Goal: Communication & Community: Answer question/provide support

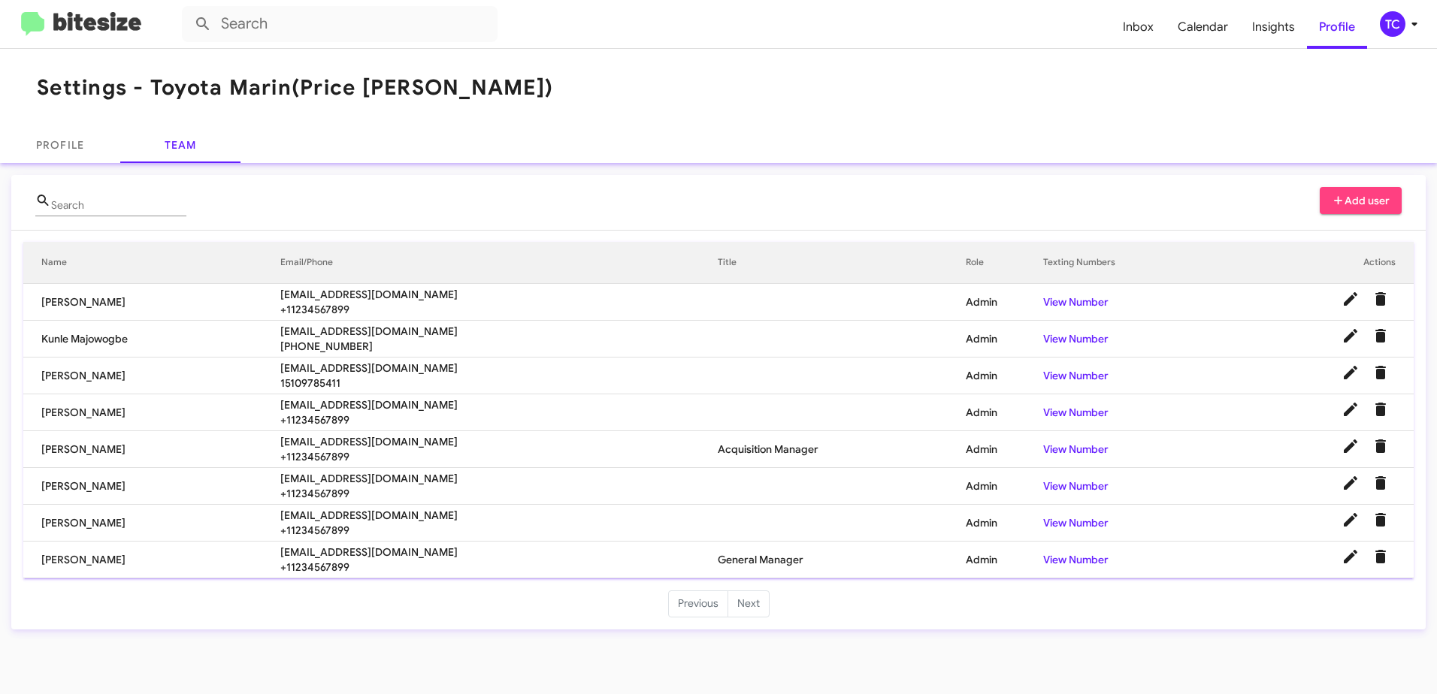
drag, startPoint x: 0, startPoint y: 0, endPoint x: 98, endPoint y: 16, distance: 99.7
click at [98, 16] on img at bounding box center [81, 24] width 120 height 25
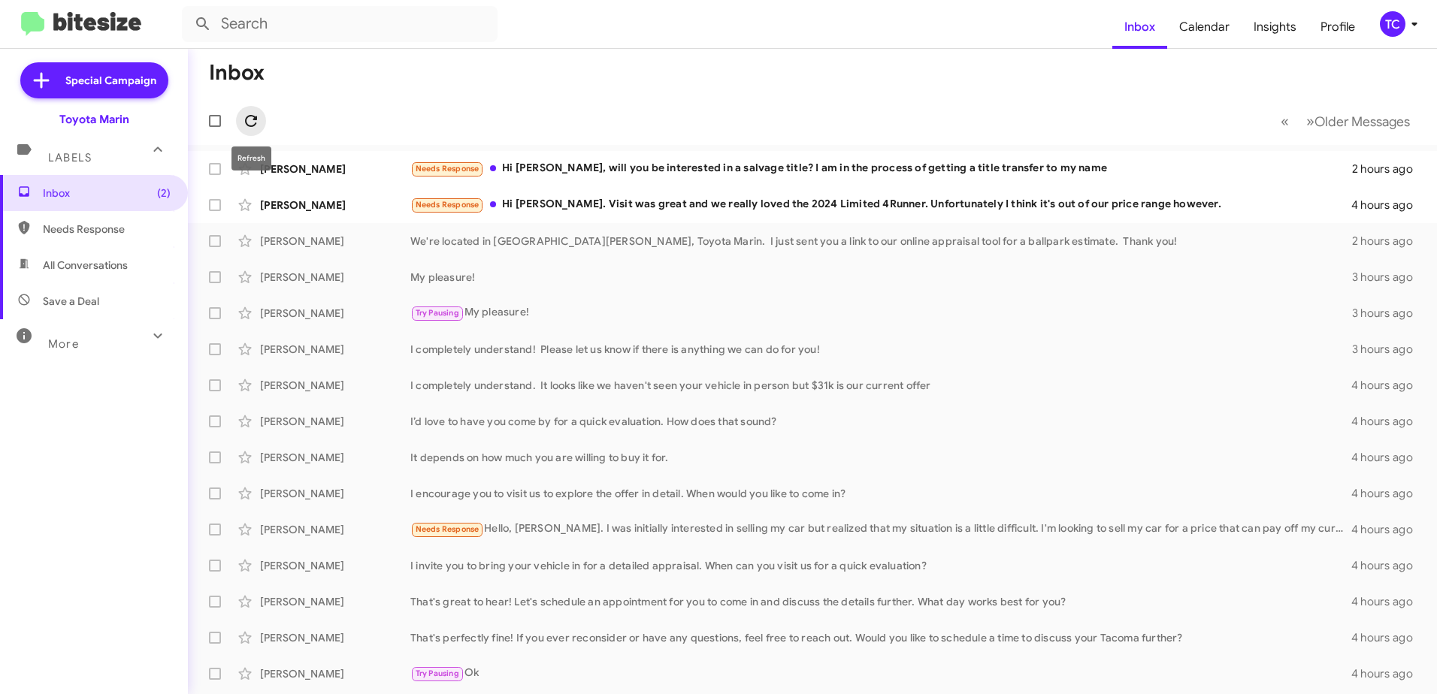
click at [256, 115] on icon at bounding box center [251, 121] width 18 height 18
click at [849, 171] on div "Needs Response Hi [PERSON_NAME], will you be interested in a salvage title? I a…" at bounding box center [887, 168] width 955 height 17
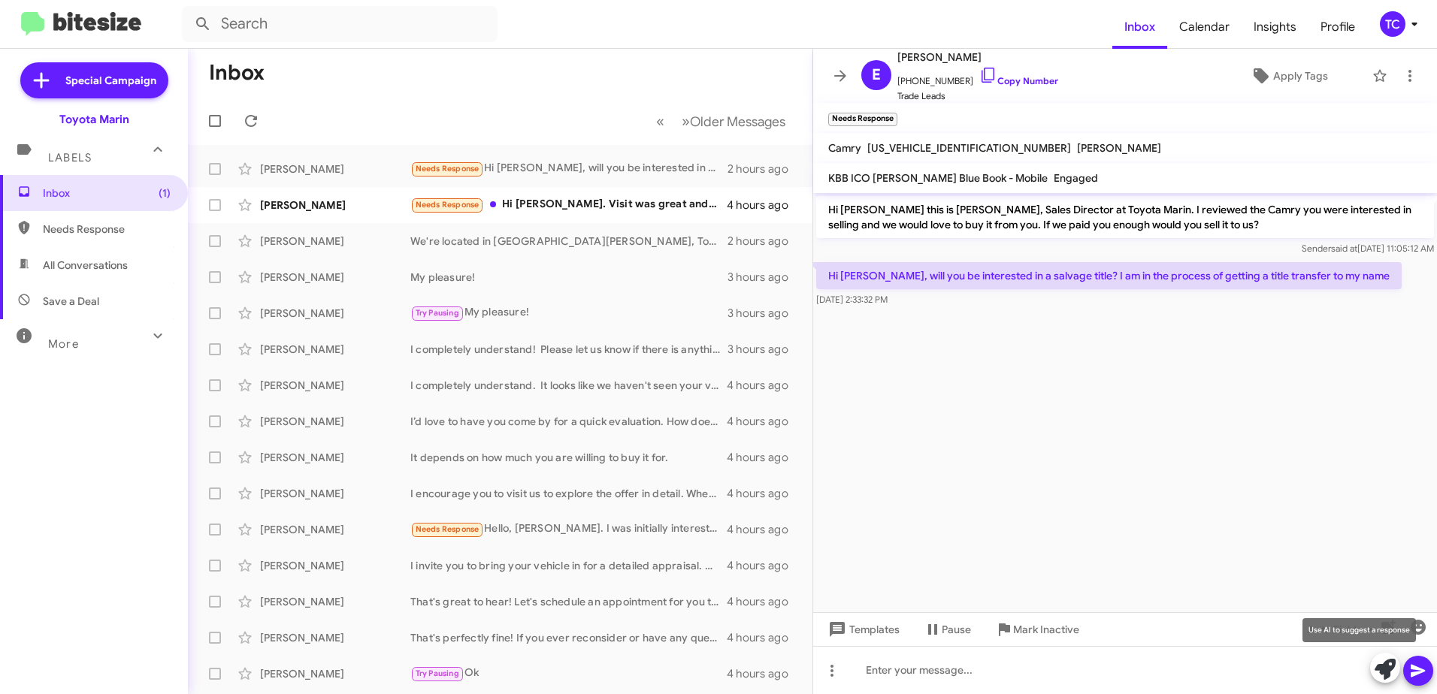
click at [1378, 666] on icon at bounding box center [1385, 669] width 21 height 21
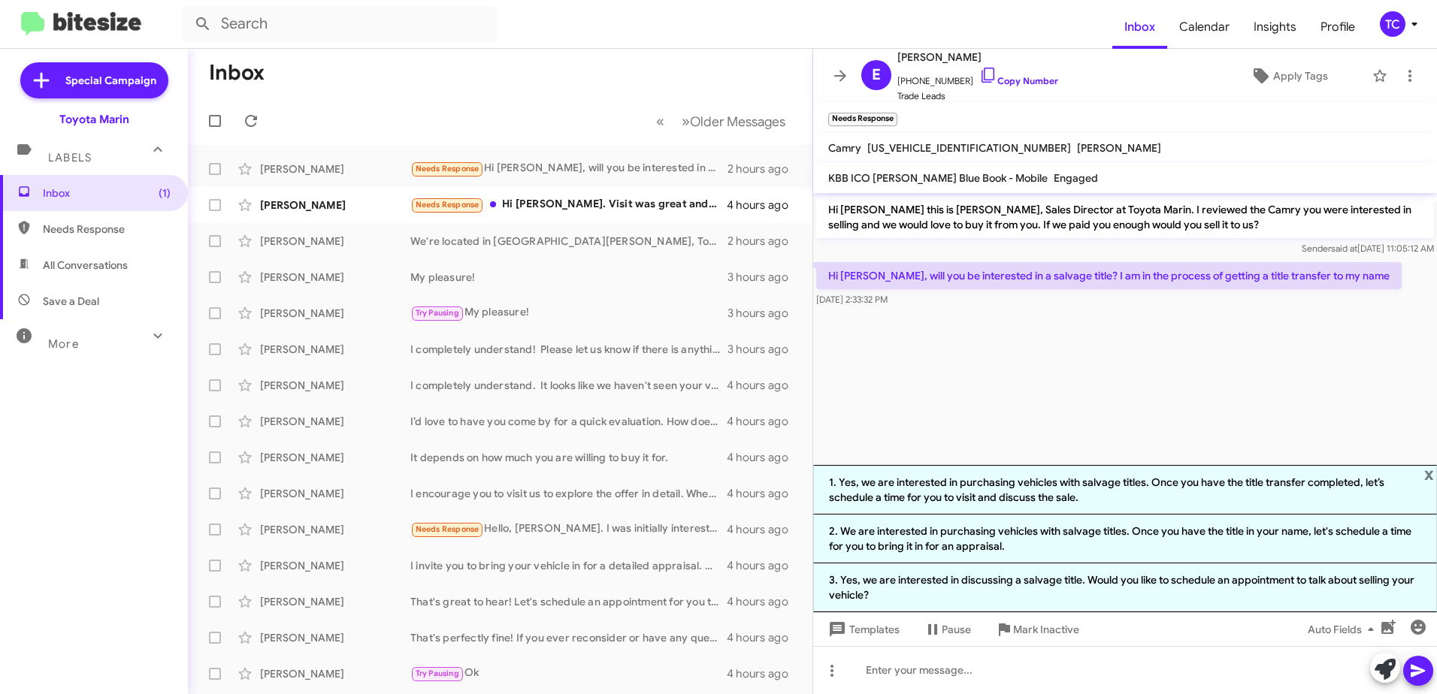
click at [1130, 413] on cdk-virtual-scroll-viewport "Hi [PERSON_NAME] this is [PERSON_NAME], Sales Director at Toyota Marin. I revie…" at bounding box center [1125, 329] width 624 height 272
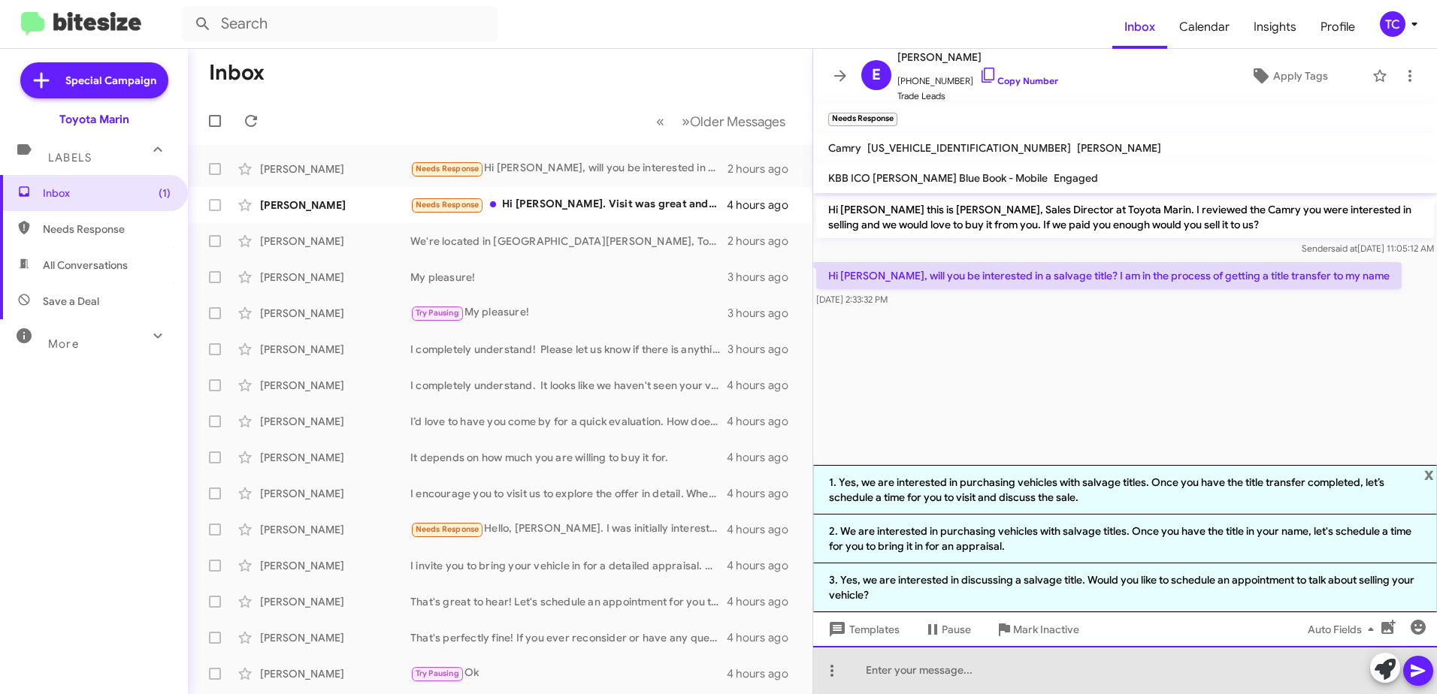
click at [1070, 663] on div at bounding box center [1125, 670] width 624 height 48
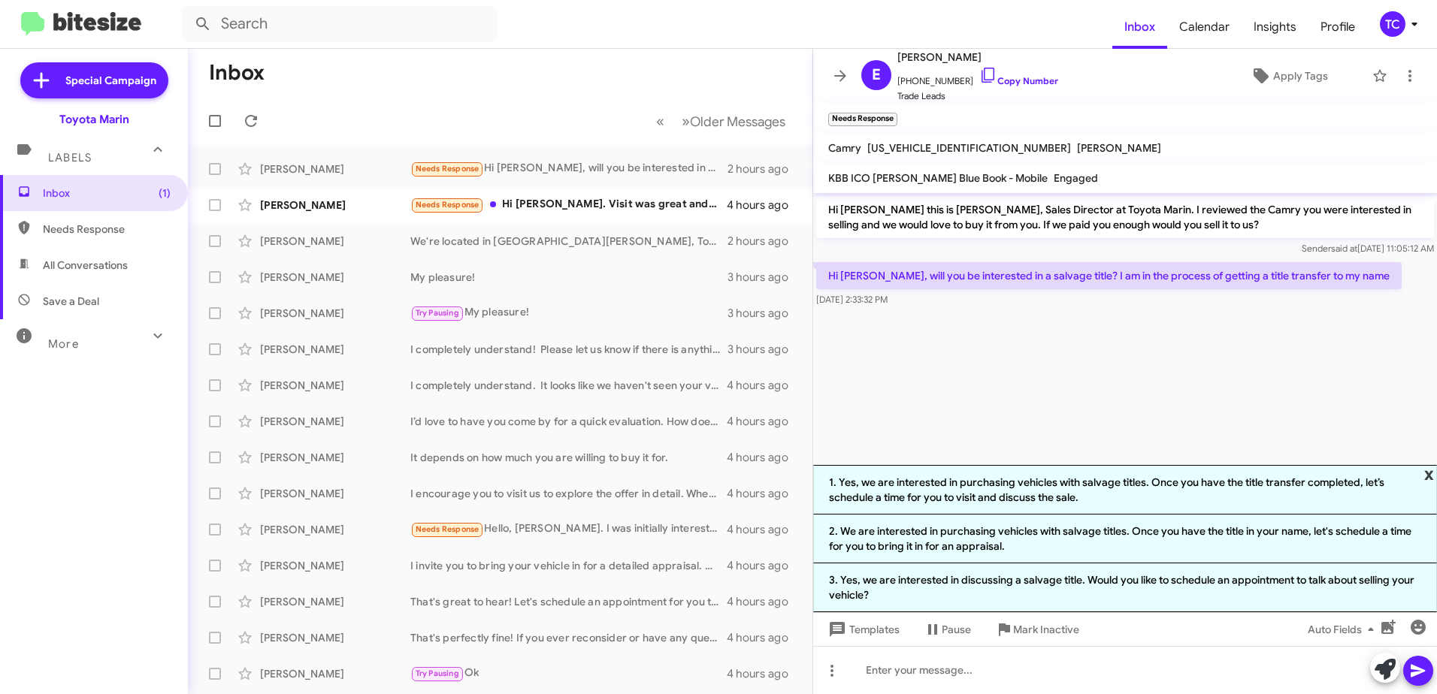
click at [1429, 474] on span "x" at bounding box center [1429, 474] width 10 height 18
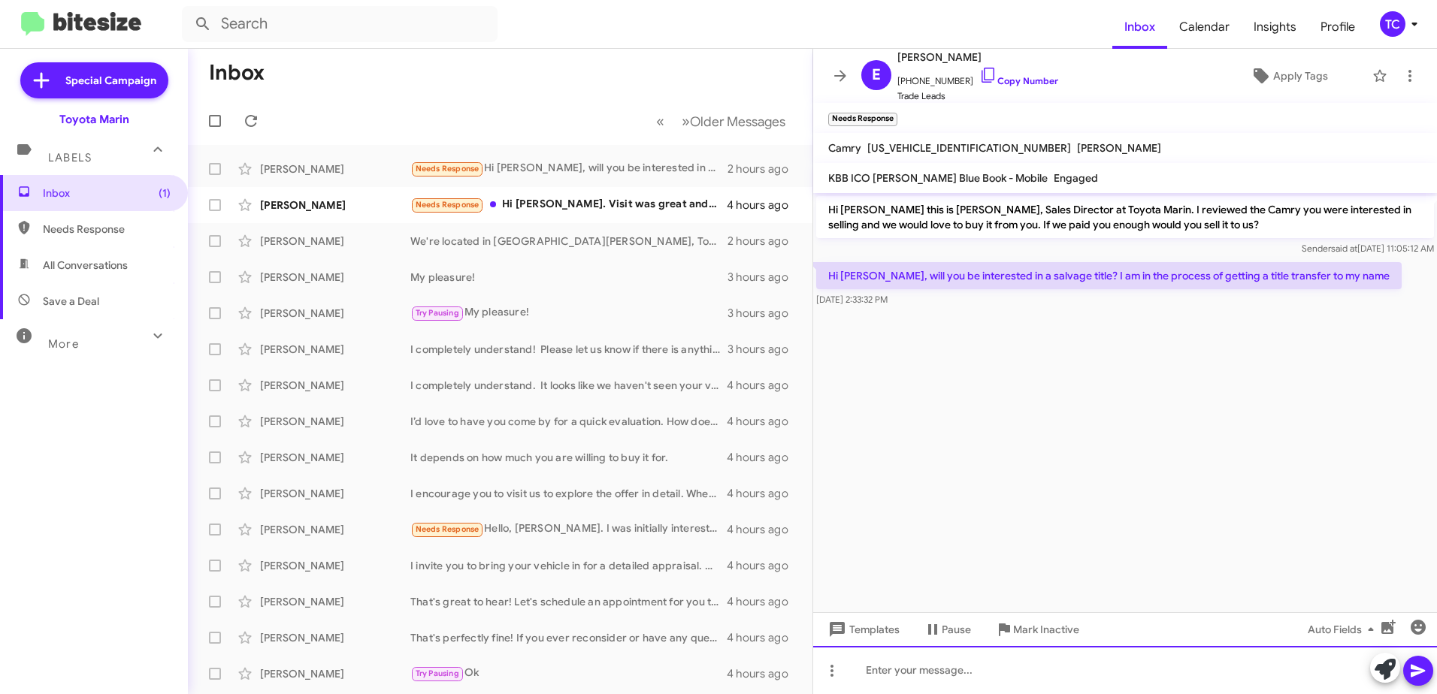
click at [957, 667] on div at bounding box center [1125, 670] width 624 height 48
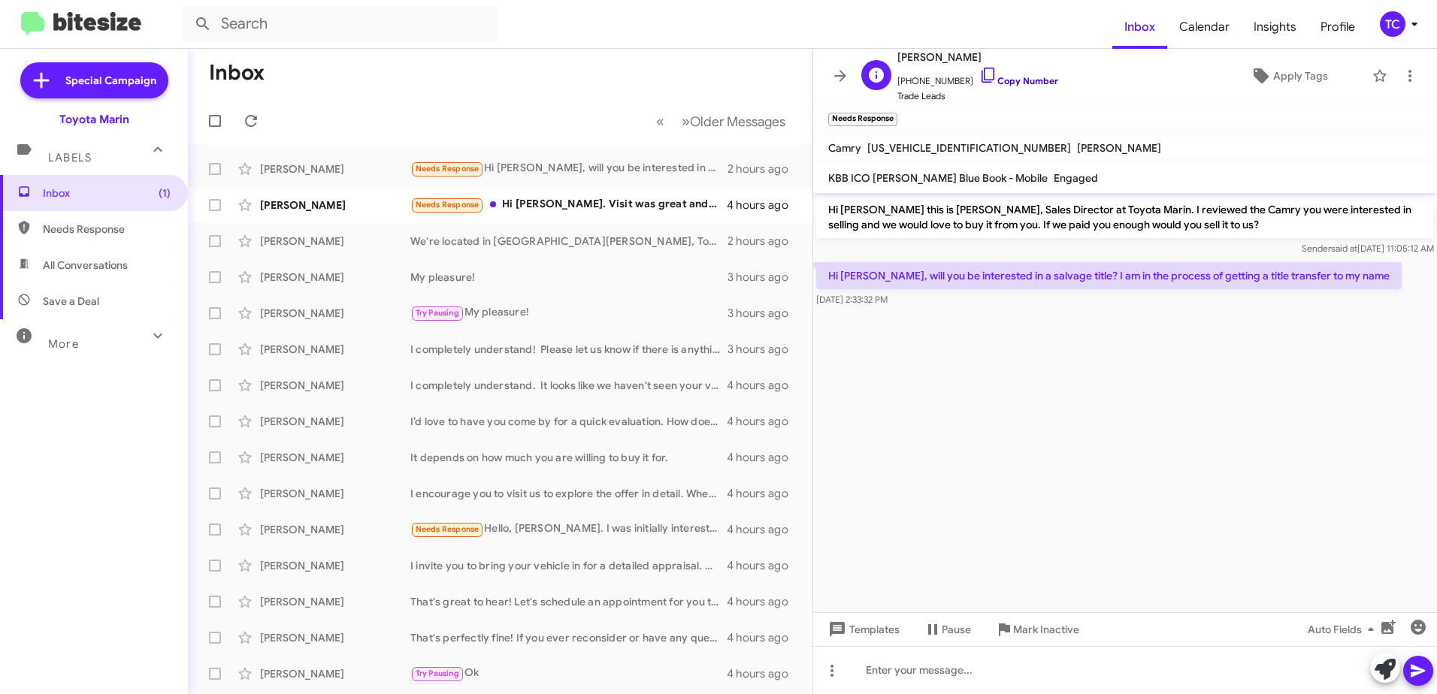
click at [979, 74] on icon at bounding box center [988, 75] width 18 height 18
click at [1402, 74] on icon at bounding box center [1410, 76] width 18 height 18
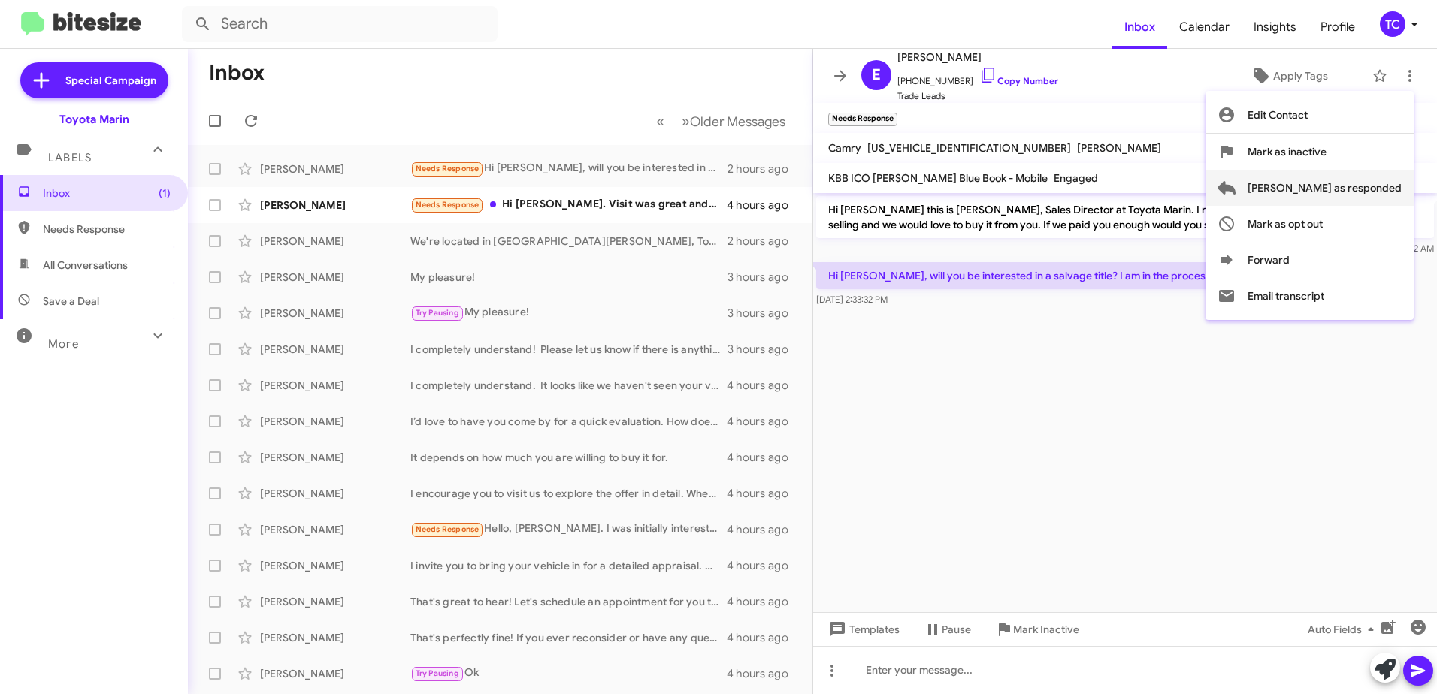
click at [1342, 186] on span "[PERSON_NAME] as responded" at bounding box center [1325, 188] width 154 height 36
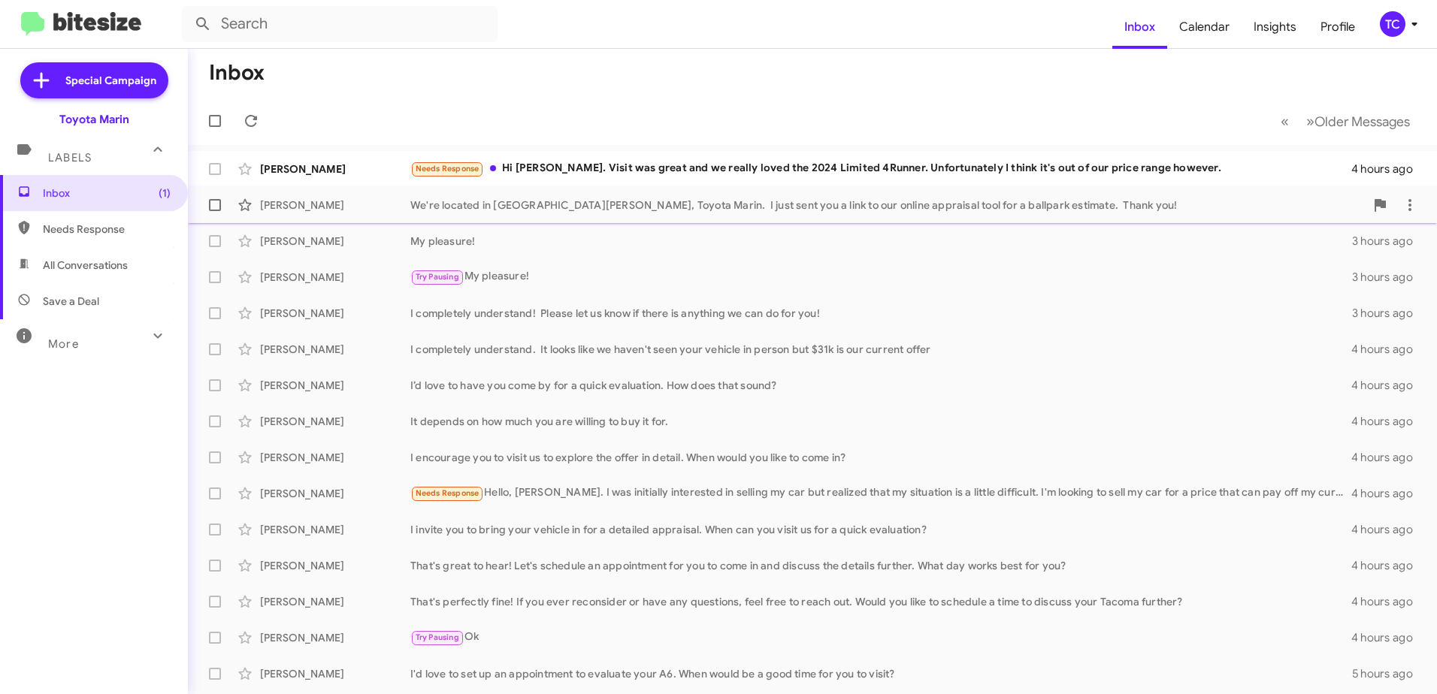
click at [594, 198] on div "We're located in [GEOGRAPHIC_DATA][PERSON_NAME], Toyota Marin. I just sent you …" at bounding box center [887, 205] width 955 height 15
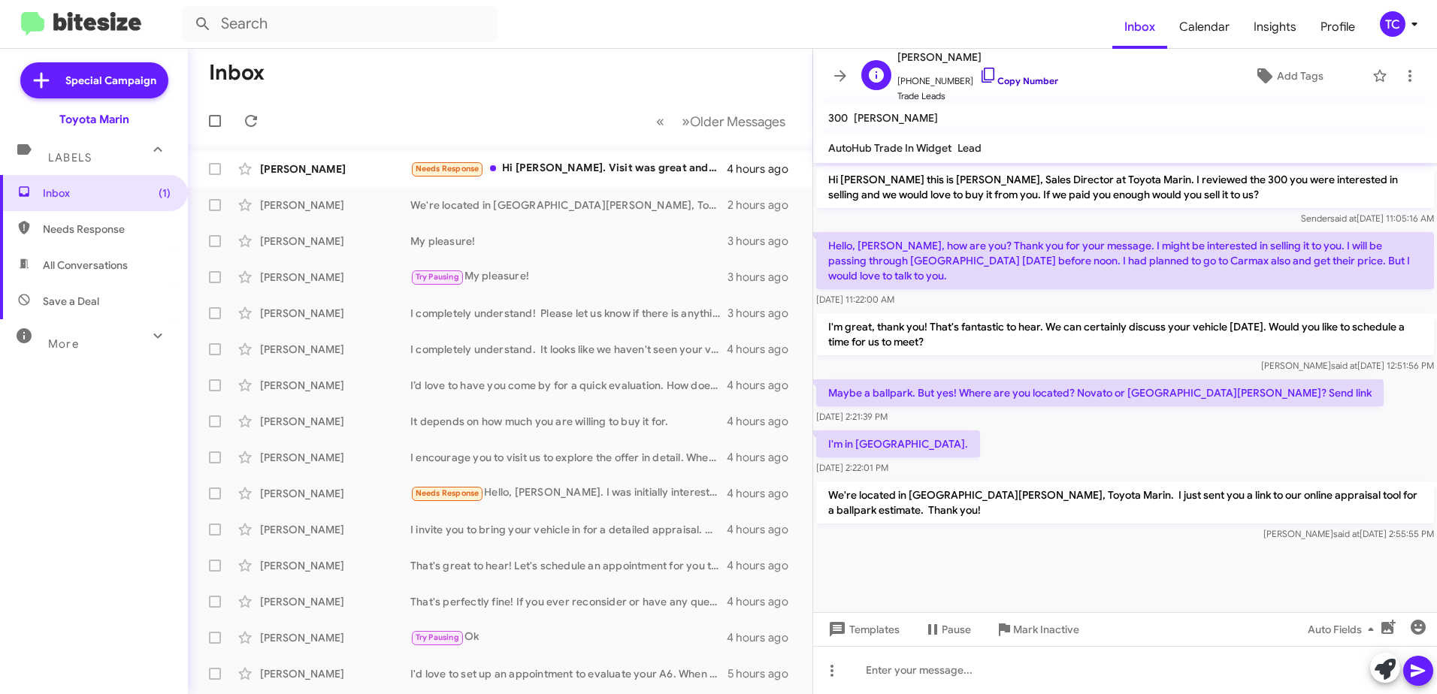
click at [982, 74] on icon at bounding box center [988, 75] width 13 height 15
click at [249, 111] on button at bounding box center [251, 121] width 30 height 30
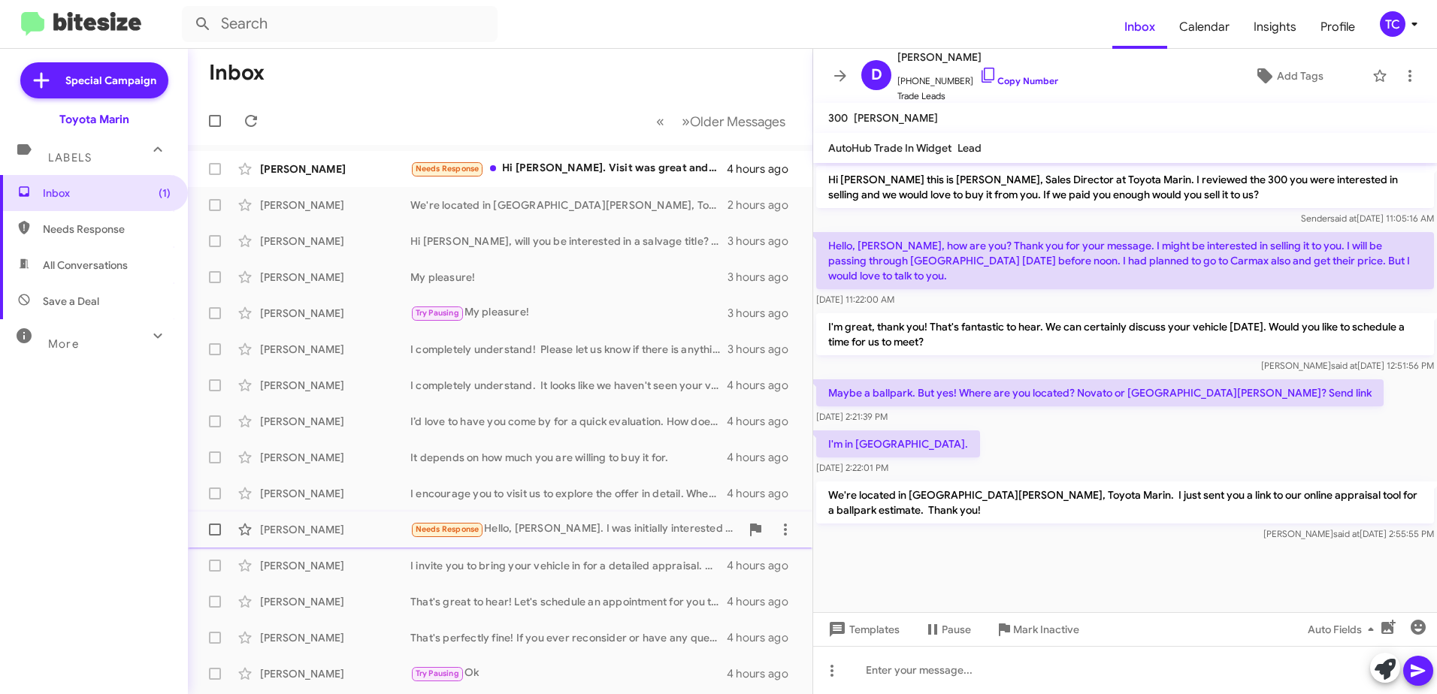
click at [529, 525] on div "Needs Response Hello, [PERSON_NAME]. I was initially interested in selling my c…" at bounding box center [575, 529] width 330 height 17
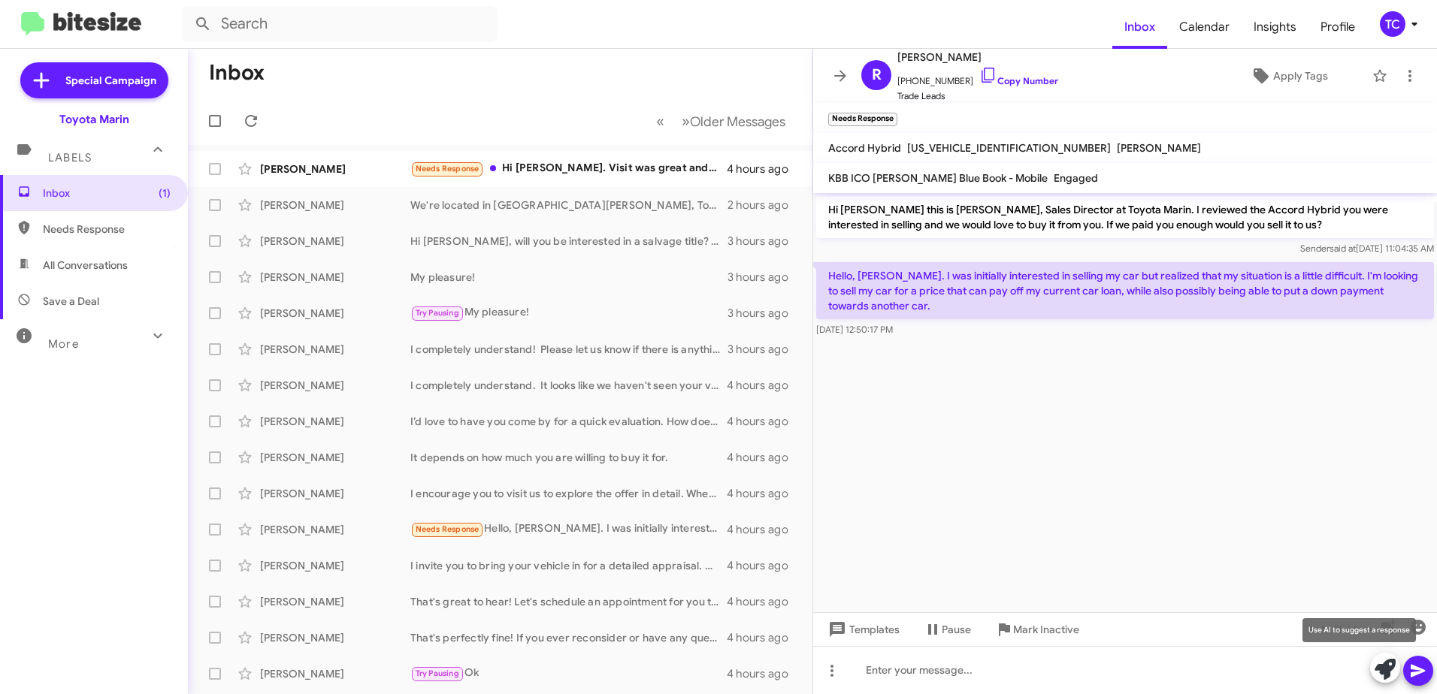
click at [1383, 666] on icon at bounding box center [1385, 669] width 21 height 21
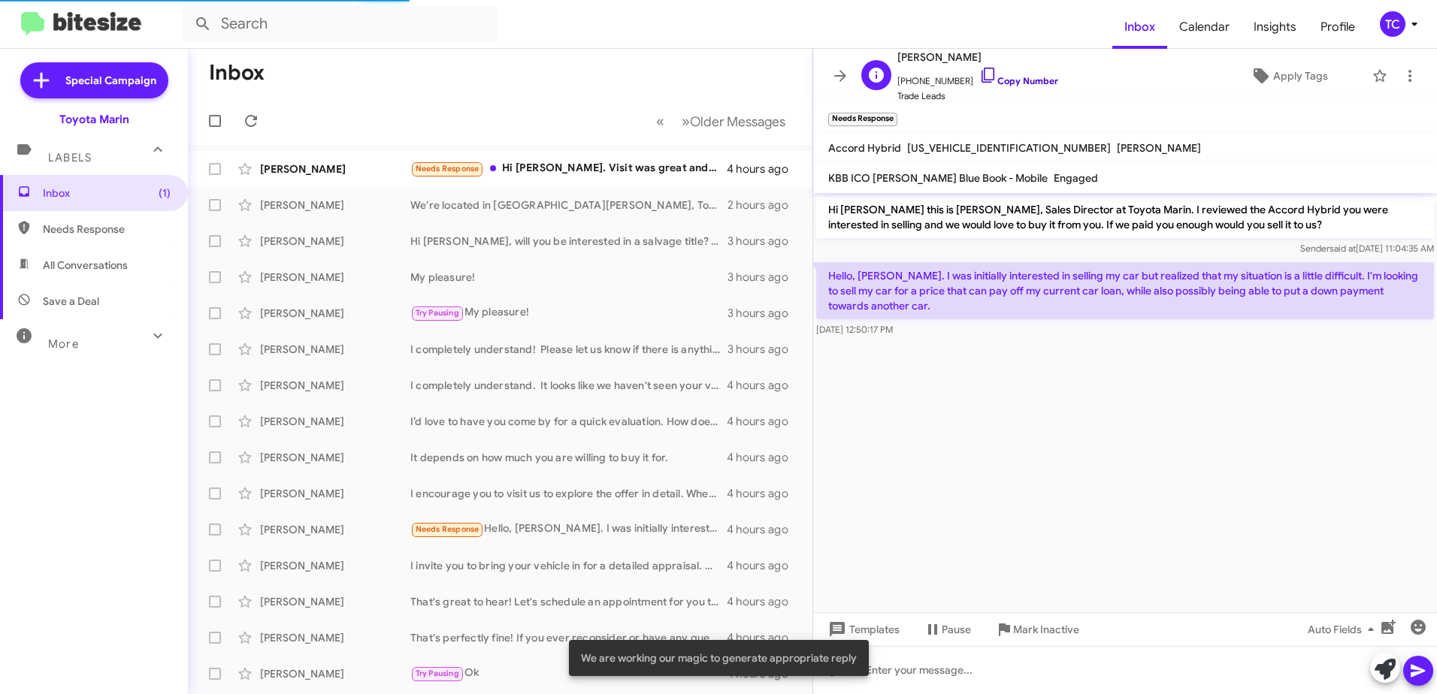
click at [979, 71] on icon at bounding box center [988, 75] width 18 height 18
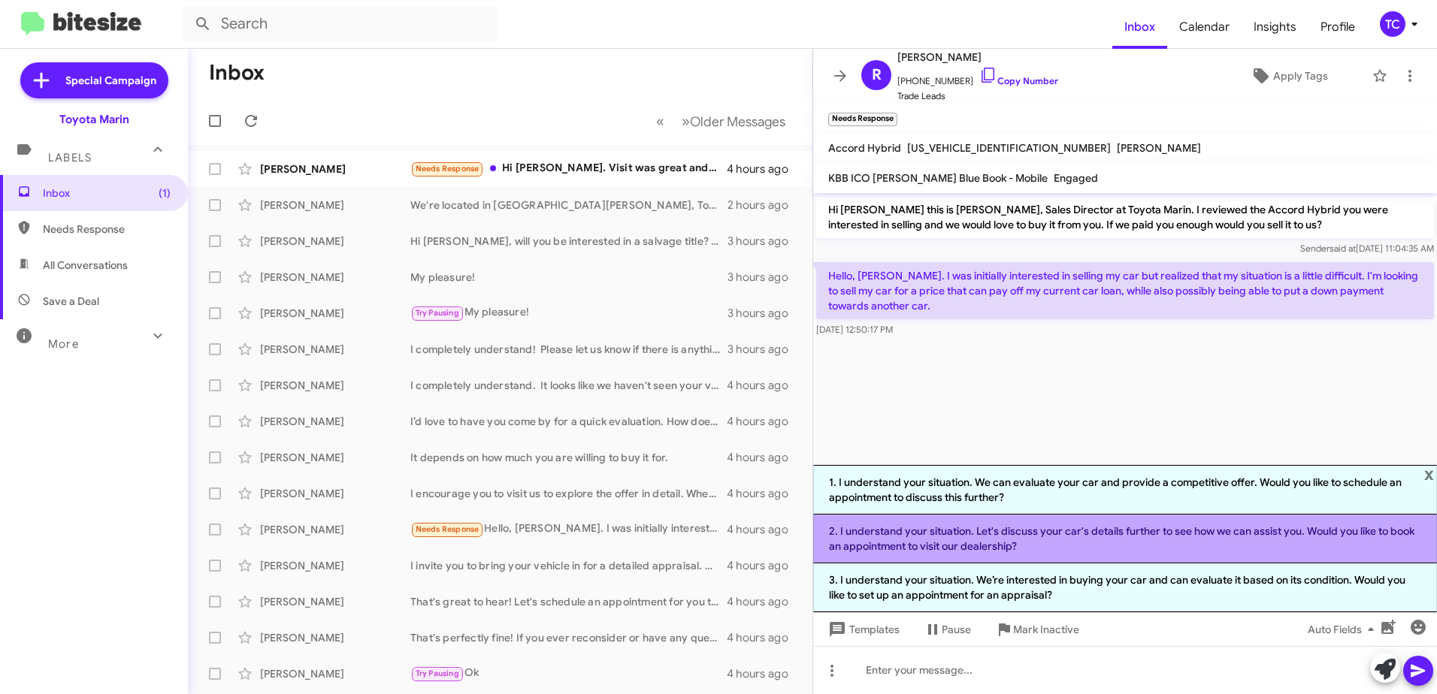
click at [1121, 537] on li "2. I understand your situation. Let's discuss your car's details further to see…" at bounding box center [1125, 539] width 624 height 49
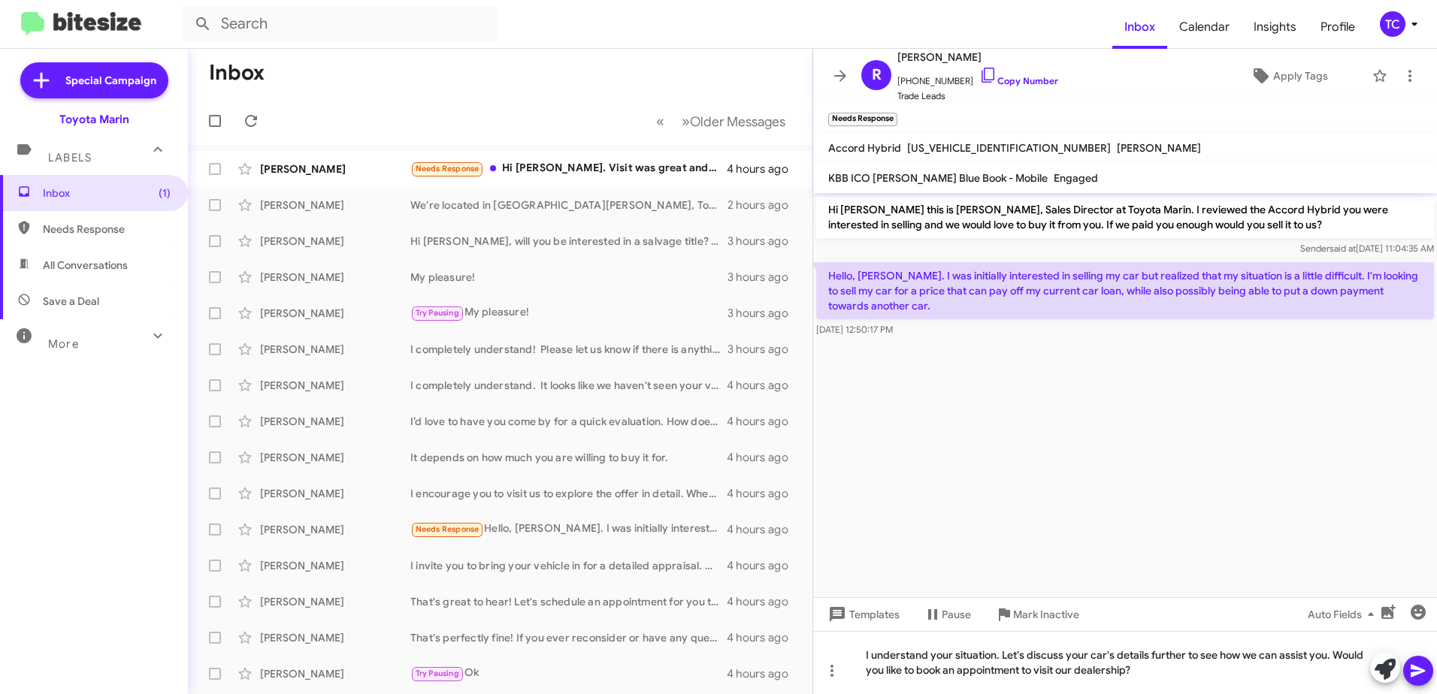
click at [1409, 664] on icon at bounding box center [1418, 671] width 18 height 18
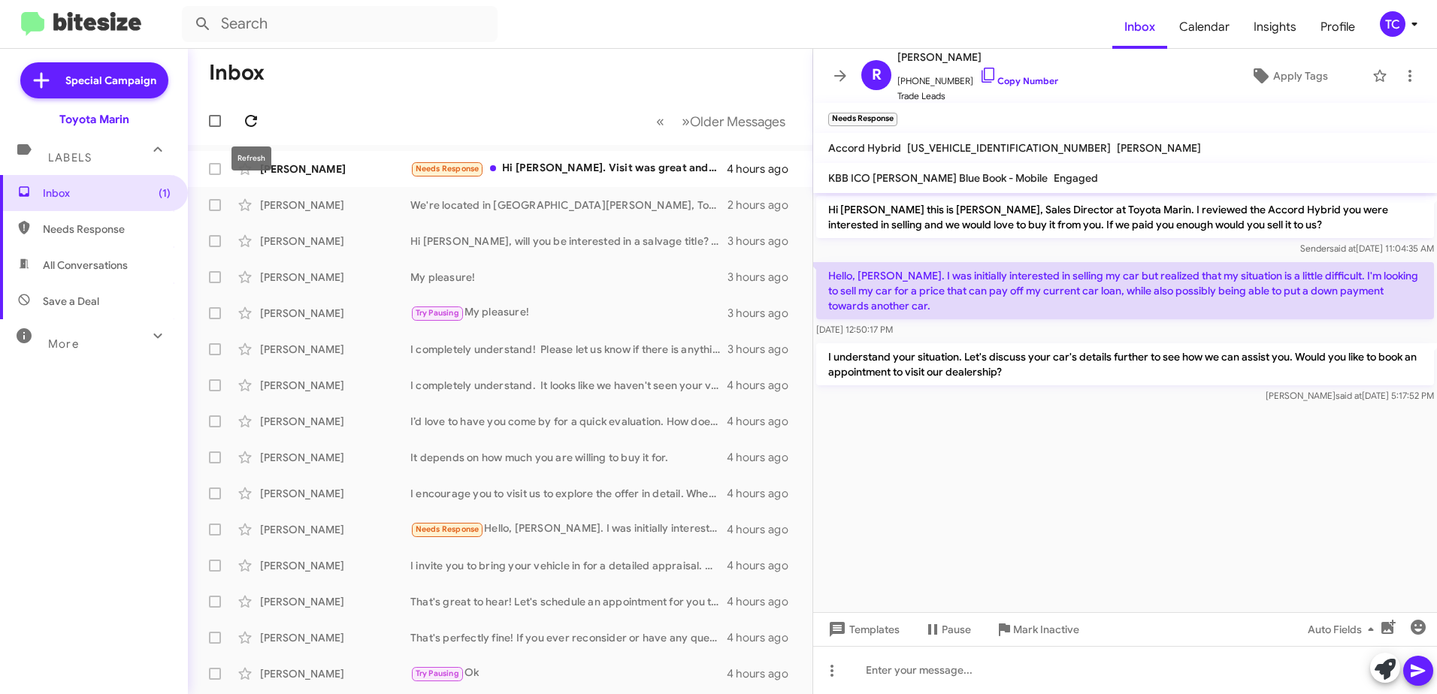
click at [253, 121] on icon at bounding box center [251, 121] width 18 height 18
click at [246, 118] on icon at bounding box center [251, 121] width 18 height 18
